Goal: Find specific page/section: Find specific page/section

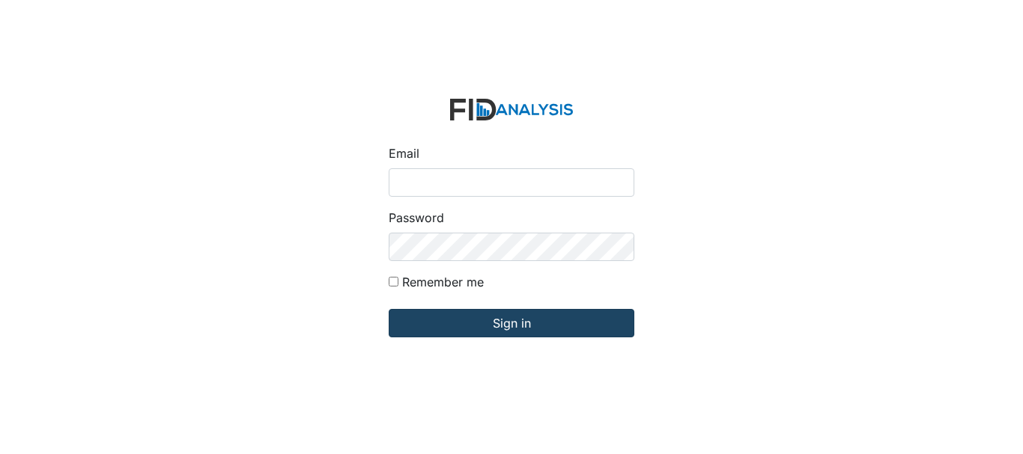
type input "[EMAIL_ADDRESS][DOMAIN_NAME]"
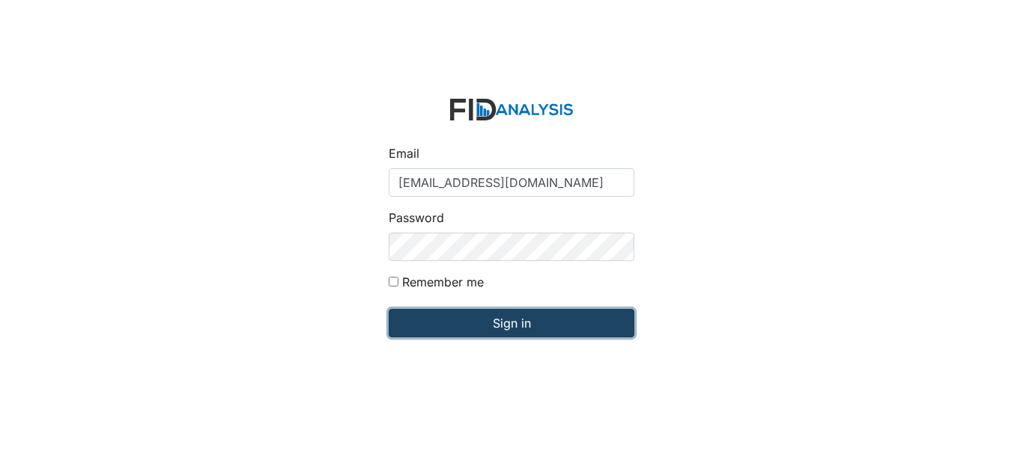
click at [468, 315] on input "Sign in" at bounding box center [512, 323] width 246 height 28
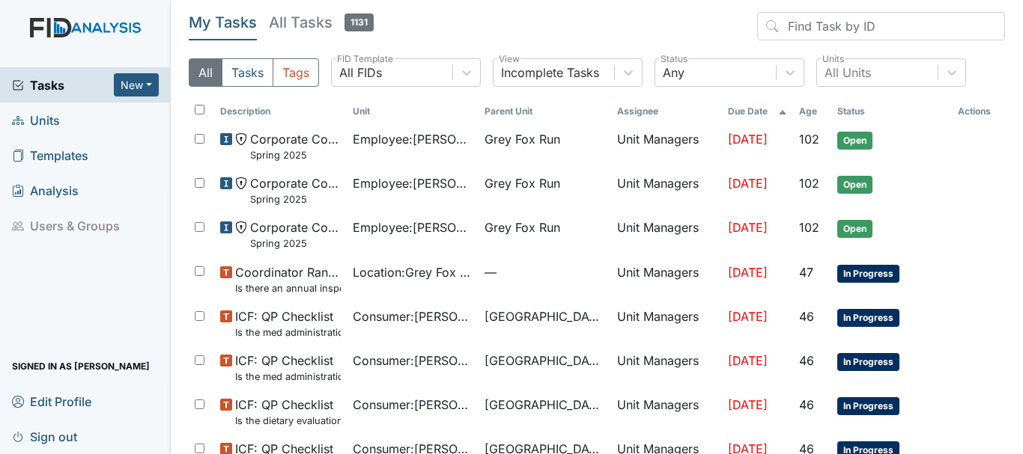
click at [57, 124] on span "Units" at bounding box center [36, 120] width 48 height 23
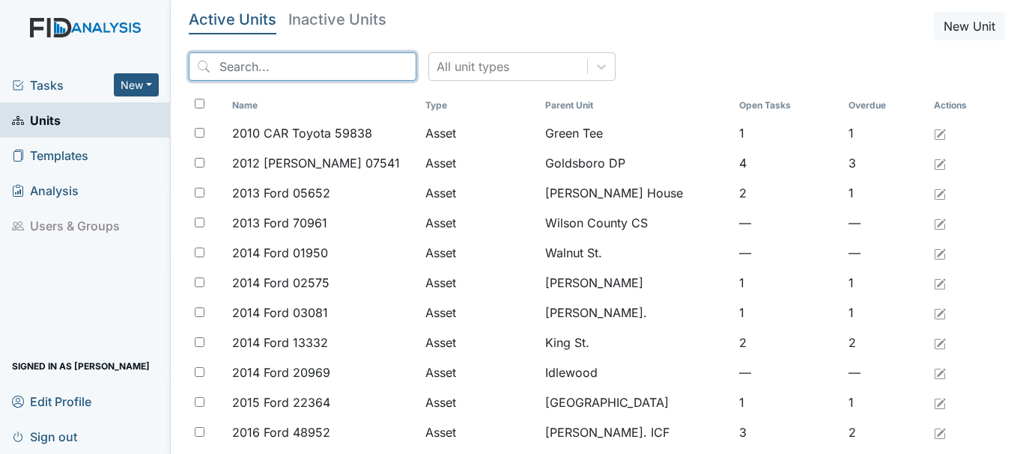
click at [257, 66] on input "search" at bounding box center [303, 66] width 228 height 28
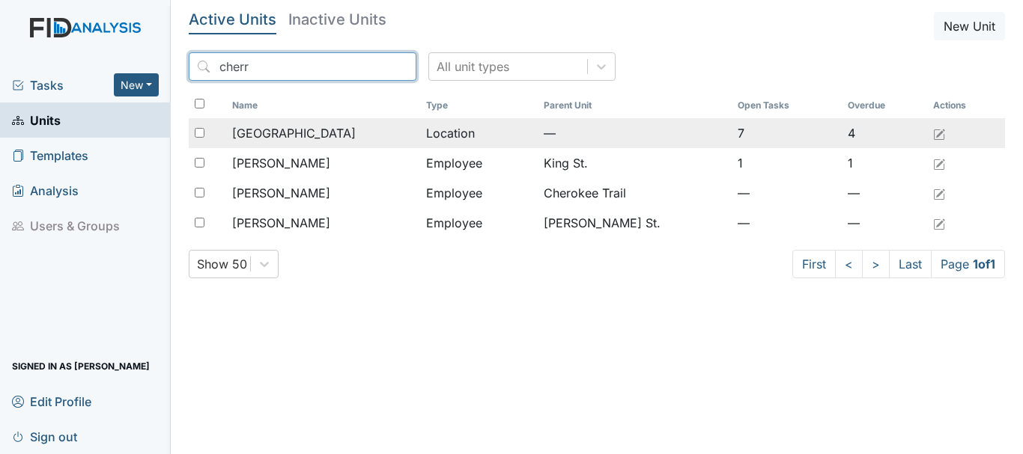
type input "cherr"
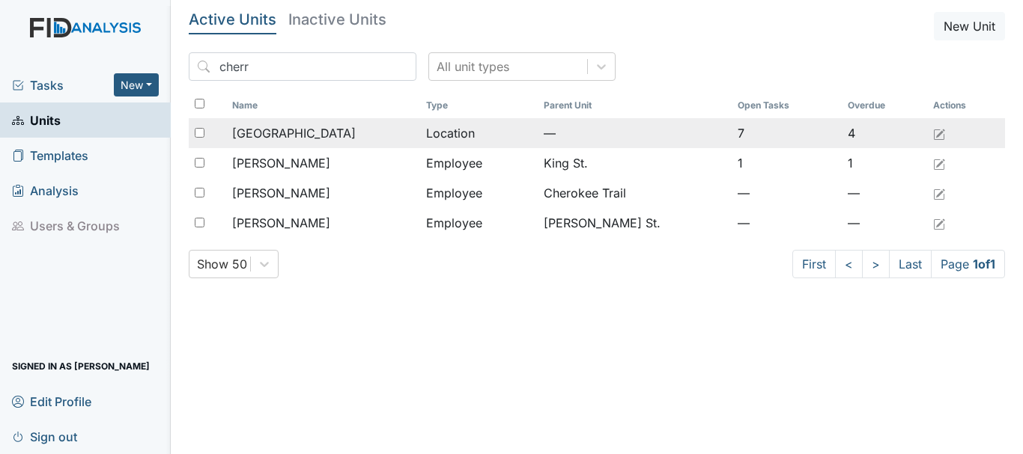
click at [297, 133] on span "[GEOGRAPHIC_DATA]" at bounding box center [294, 133] width 124 height 18
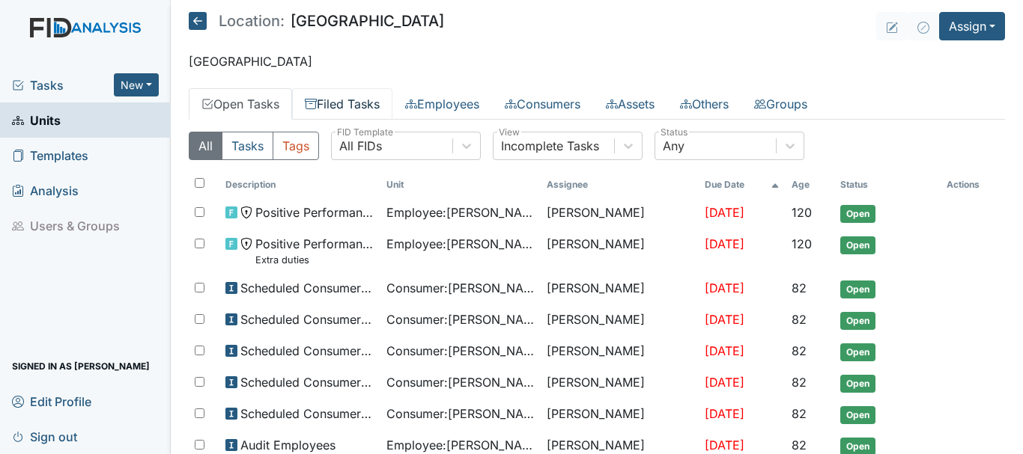
click at [342, 111] on link "Filed Tasks" at bounding box center [342, 103] width 100 height 31
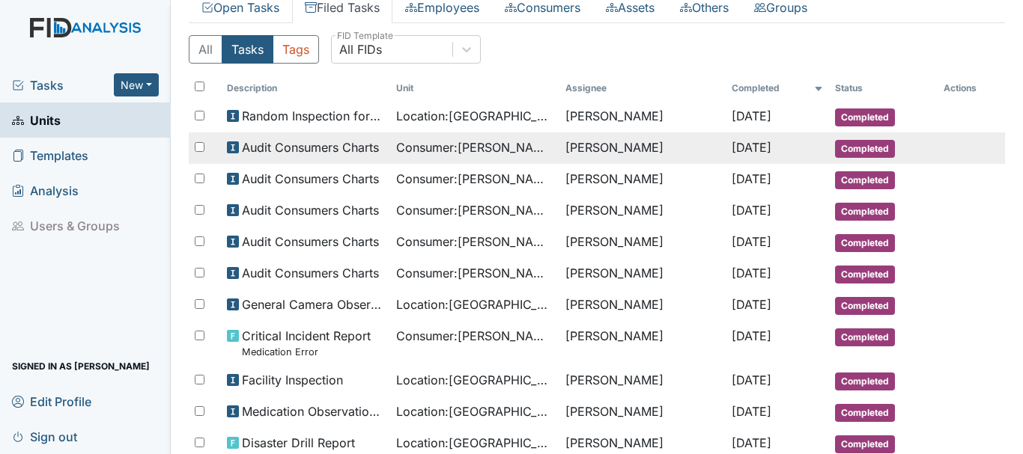
scroll to position [93, 0]
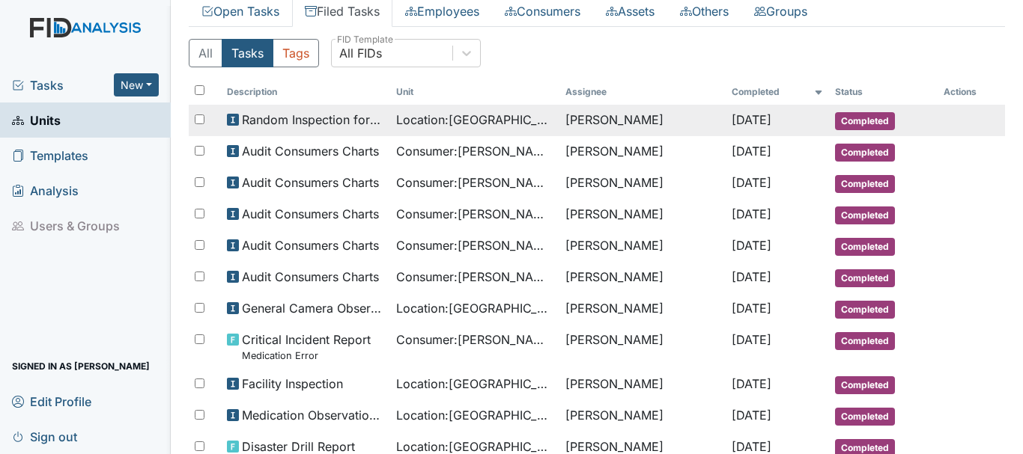
click at [845, 120] on span "Completed" at bounding box center [865, 121] width 60 height 18
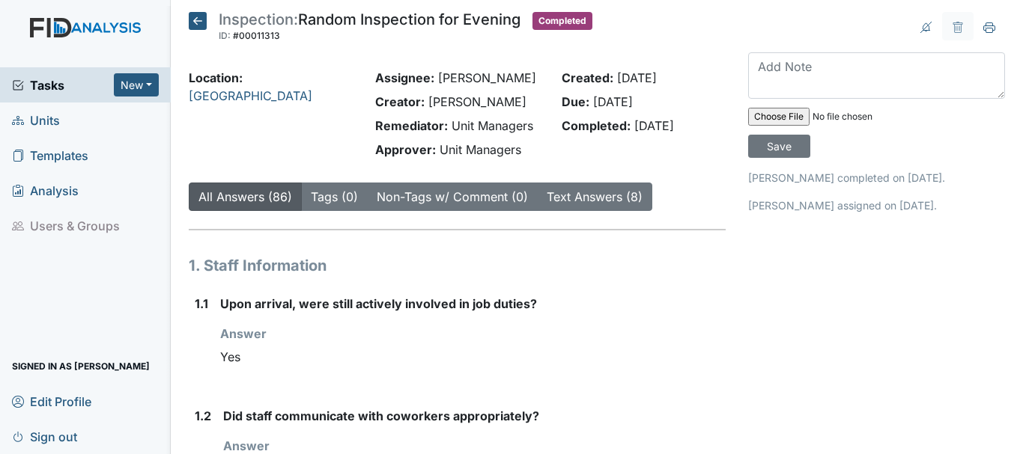
click at [58, 118] on span "Units" at bounding box center [36, 120] width 48 height 23
